Goal: Find specific page/section: Find specific page/section

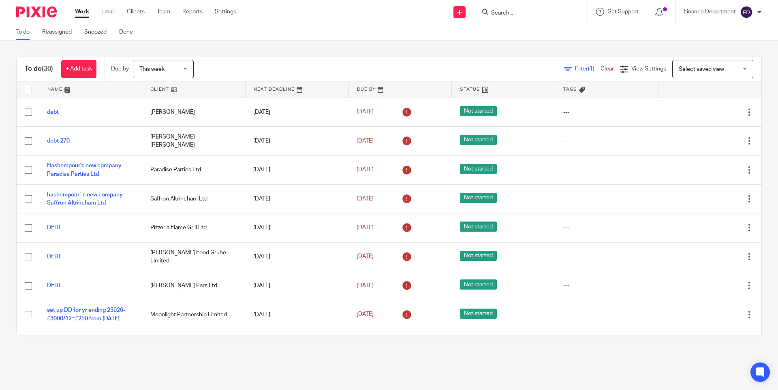
scroll to position [660, 0]
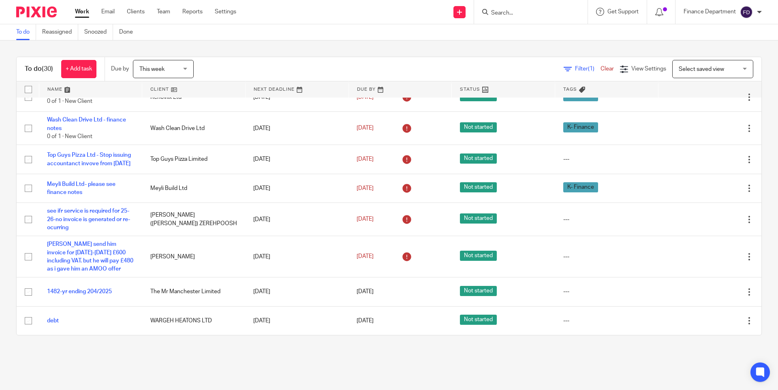
click at [520, 13] on input "Search" at bounding box center [526, 13] width 73 height 7
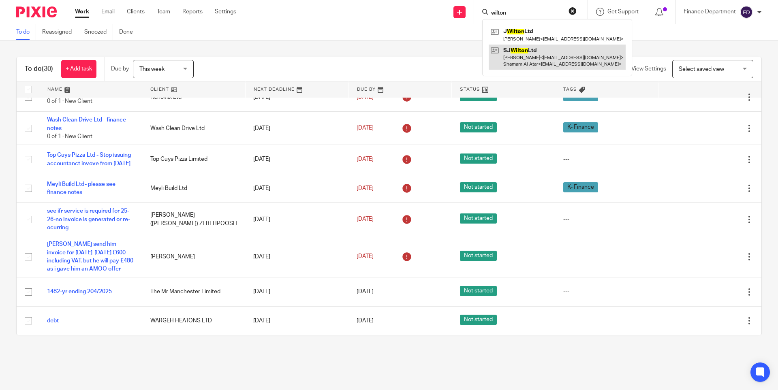
type input "wilton"
click at [551, 62] on link at bounding box center [557, 57] width 137 height 25
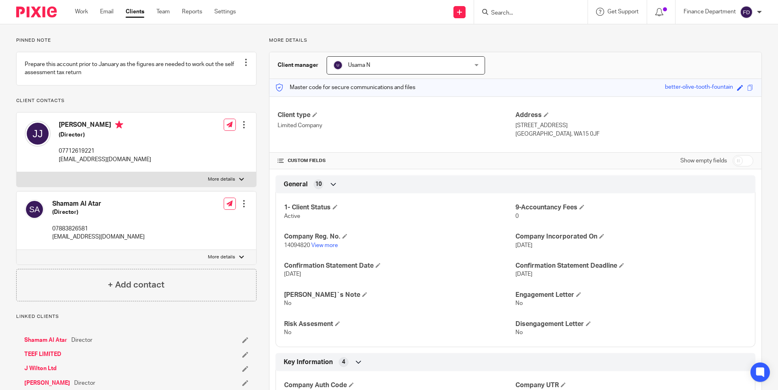
scroll to position [122, 0]
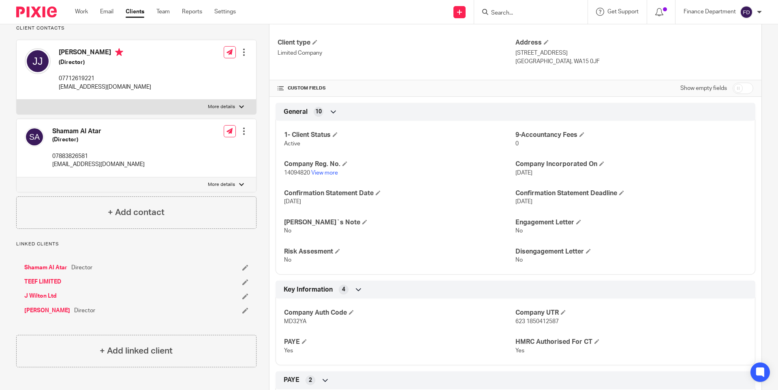
click at [43, 300] on link "J Wilton Ltd" at bounding box center [40, 296] width 32 height 8
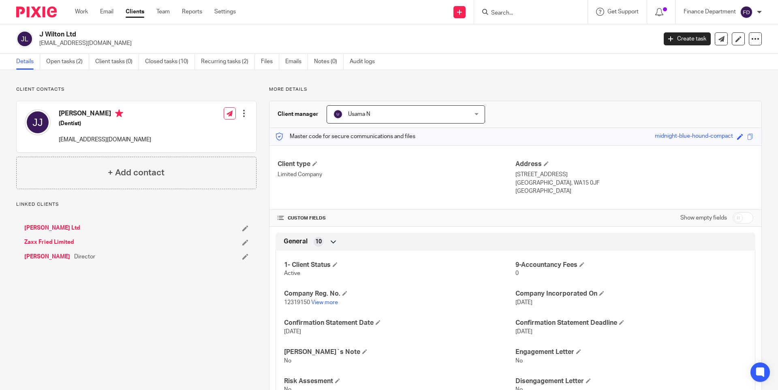
scroll to position [41, 0]
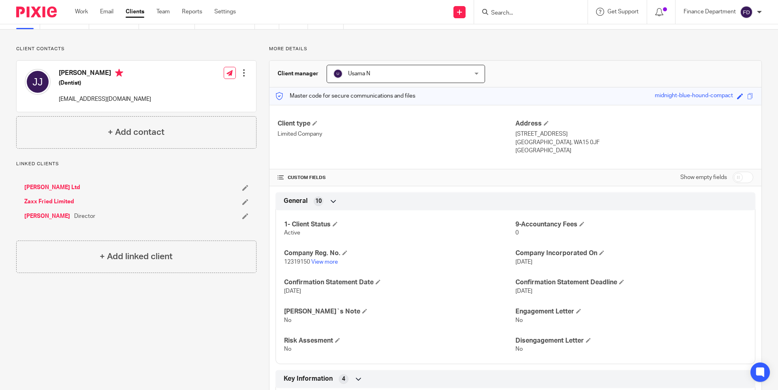
click at [32, 14] on img at bounding box center [36, 11] width 41 height 11
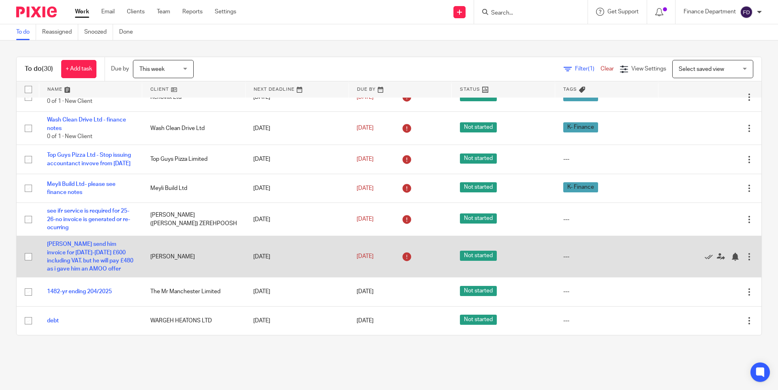
scroll to position [660, 0]
